Goal: Information Seeking & Learning: Stay updated

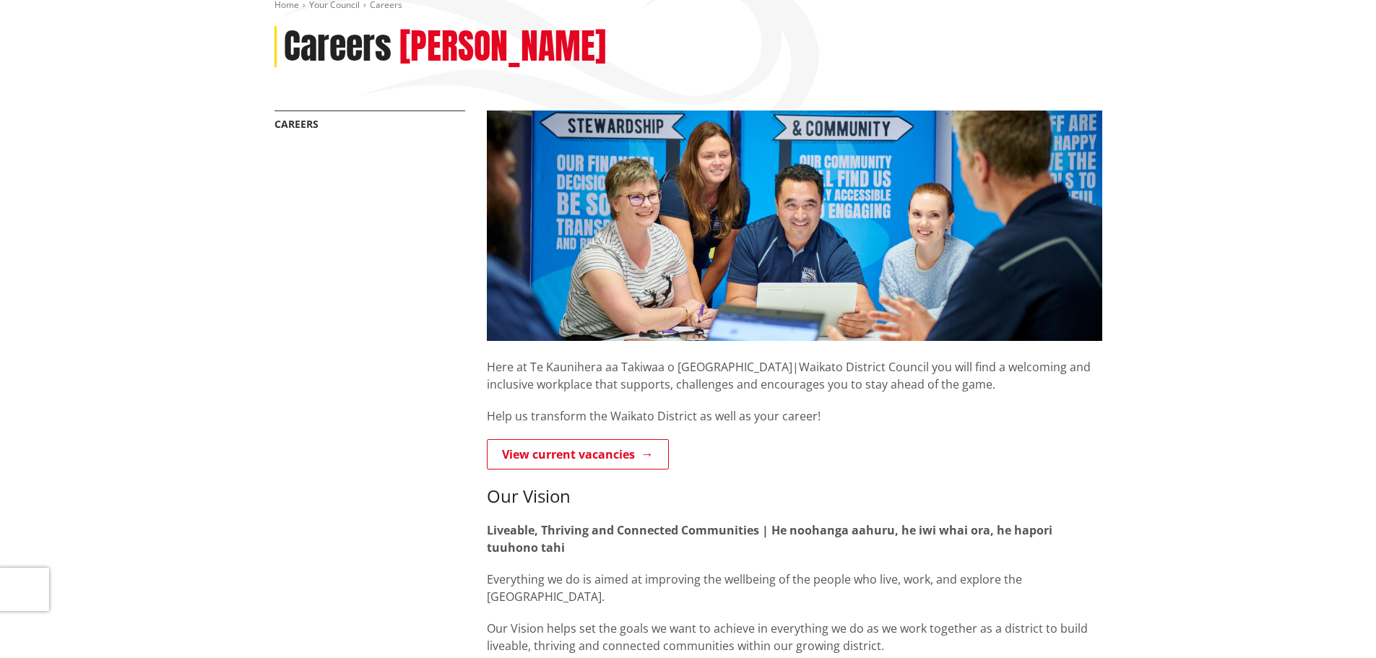
scroll to position [289, 0]
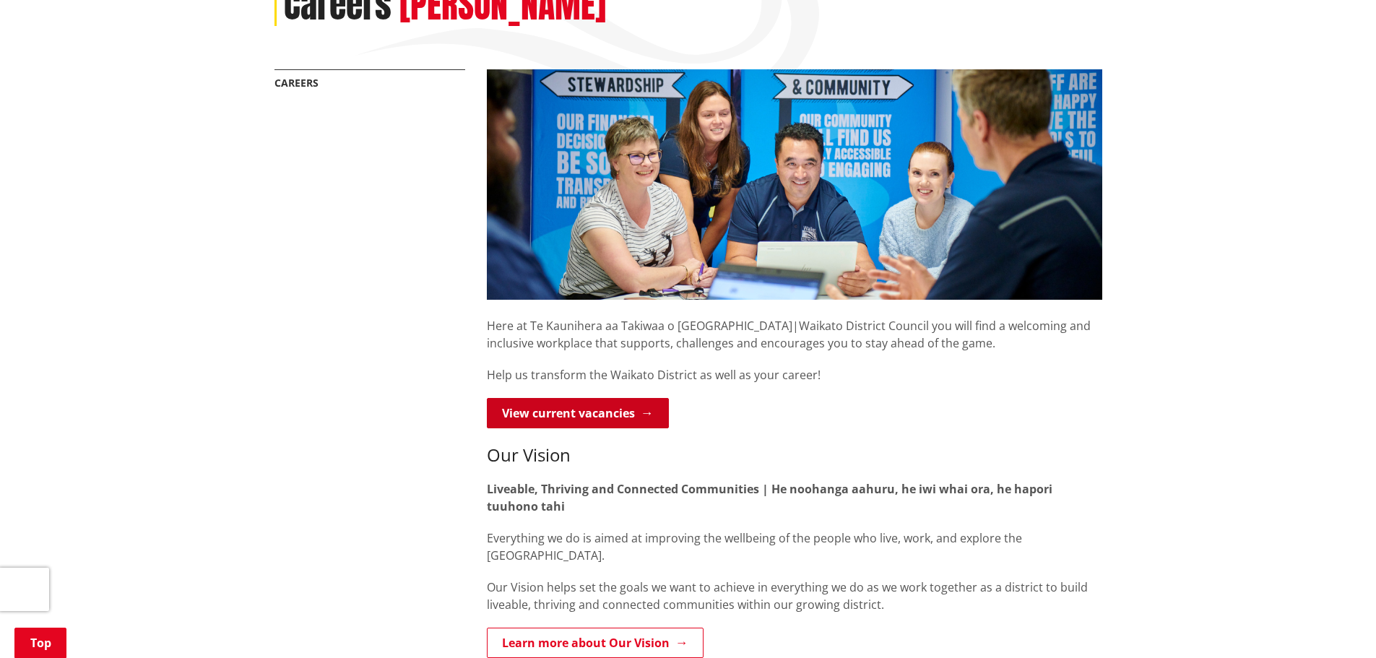
click at [581, 398] on link "View current vacancies" at bounding box center [578, 413] width 182 height 30
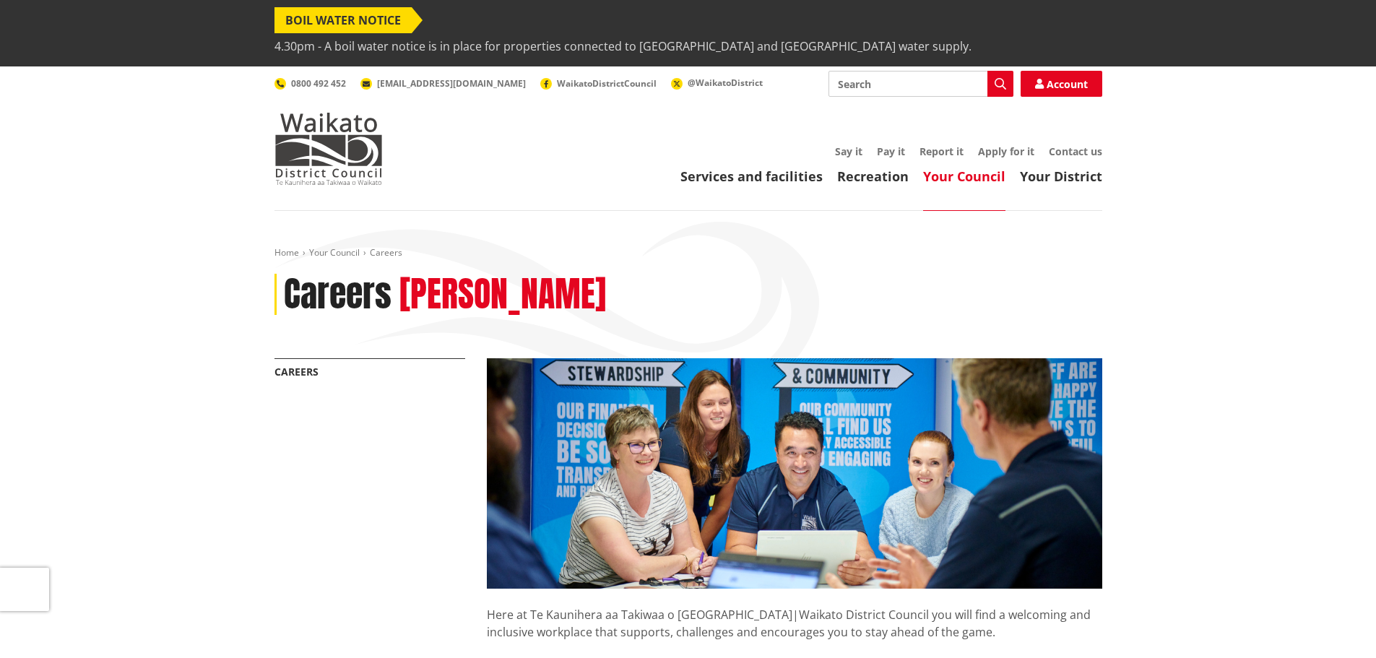
click at [353, 14] on span "BOIL WATER NOTICE" at bounding box center [342, 20] width 137 height 26
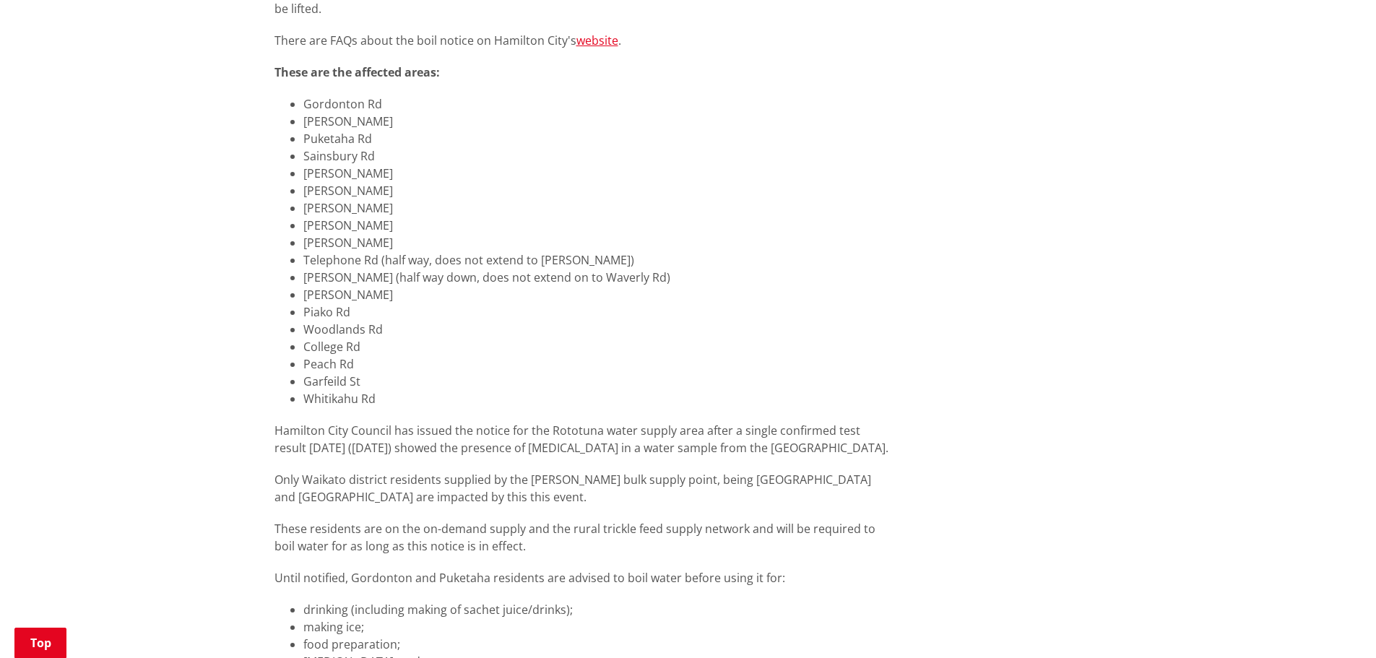
scroll to position [939, 0]
